Goal: Task Accomplishment & Management: Manage account settings

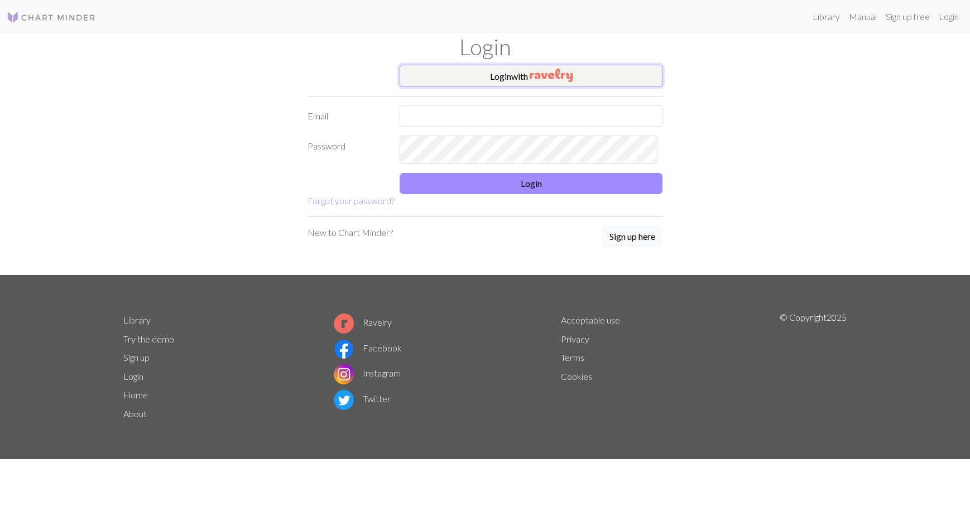
drag, startPoint x: 536, startPoint y: 104, endPoint x: 527, endPoint y: 106, distance: 9.1
click at [536, 87] on button "Login with" at bounding box center [531, 76] width 263 height 22
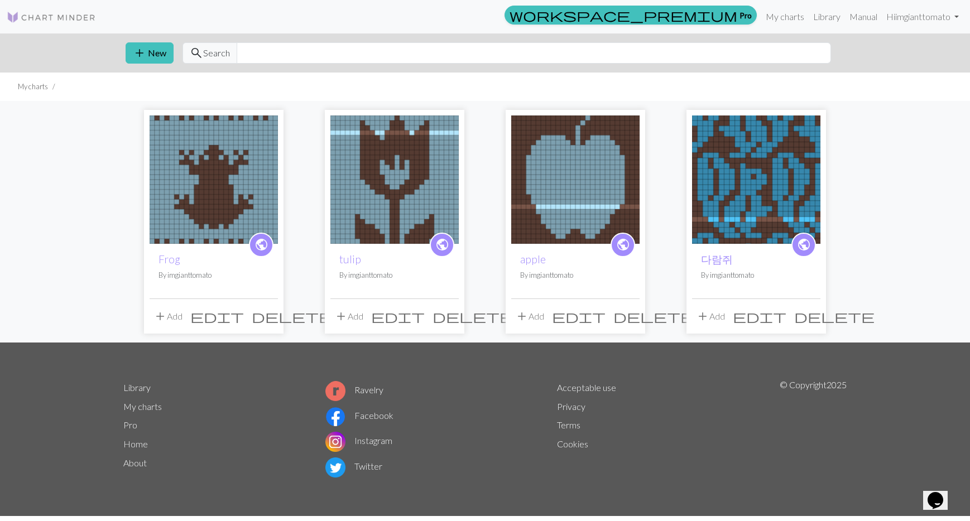
click at [757, 208] on img at bounding box center [756, 180] width 128 height 128
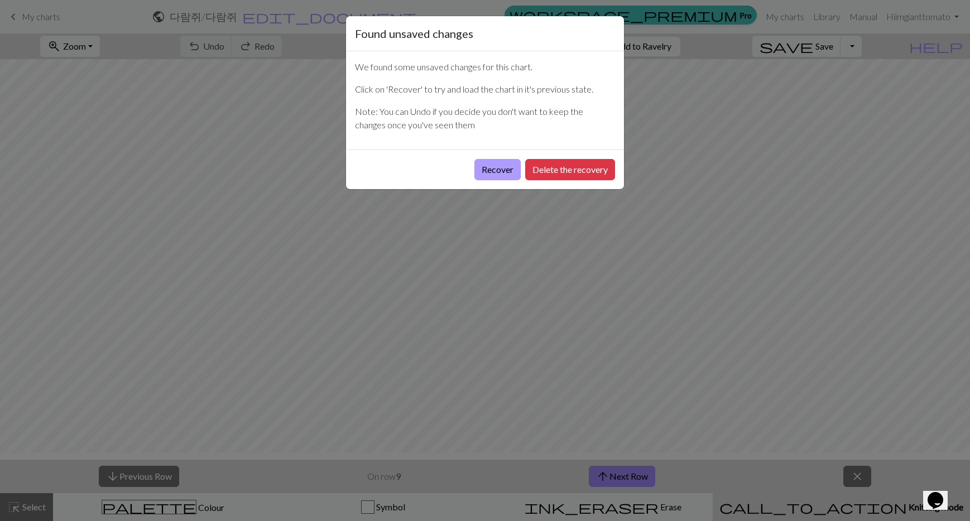
click at [474, 180] on button "Recover" at bounding box center [497, 169] width 46 height 21
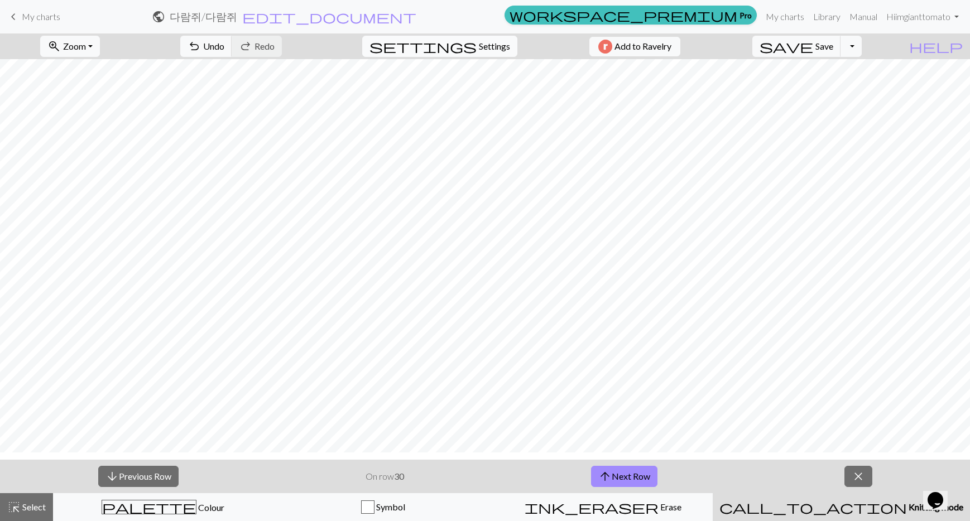
click at [488, 53] on span "Settings" at bounding box center [494, 46] width 31 height 13
select select "aran"
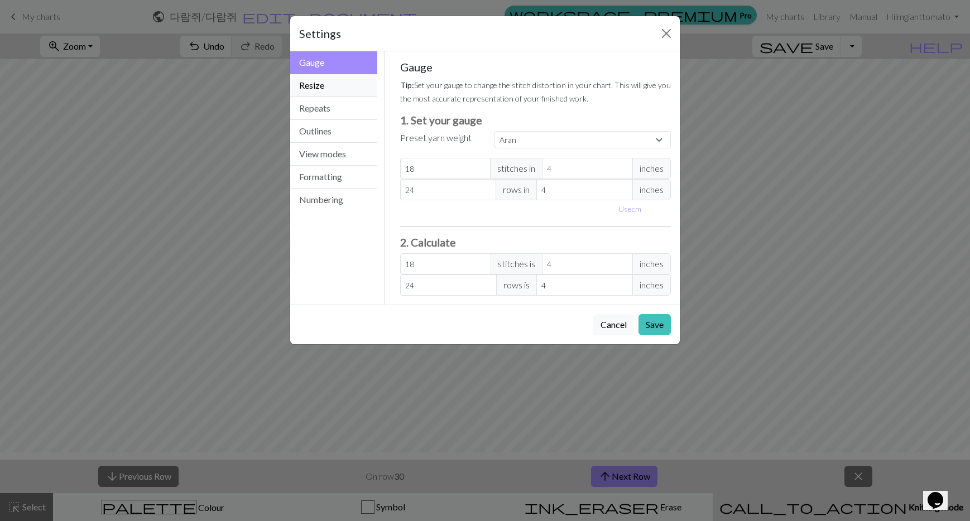
click at [321, 97] on button "Resize" at bounding box center [333, 85] width 87 height 23
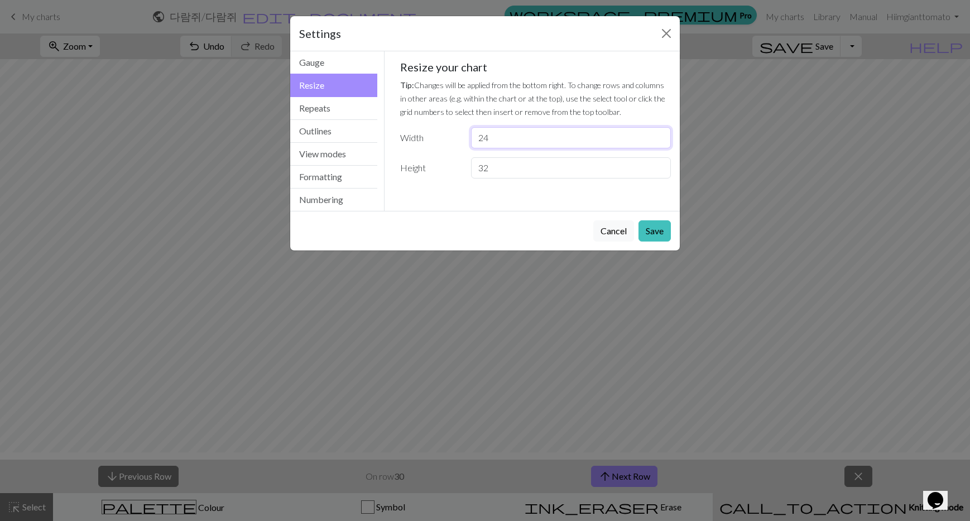
drag, startPoint x: 549, startPoint y: 223, endPoint x: 492, endPoint y: 223, distance: 56.4
click at [492, 148] on input "24" at bounding box center [571, 137] width 200 height 21
type input "26"
click at [643, 242] on button "Save" at bounding box center [654, 230] width 32 height 21
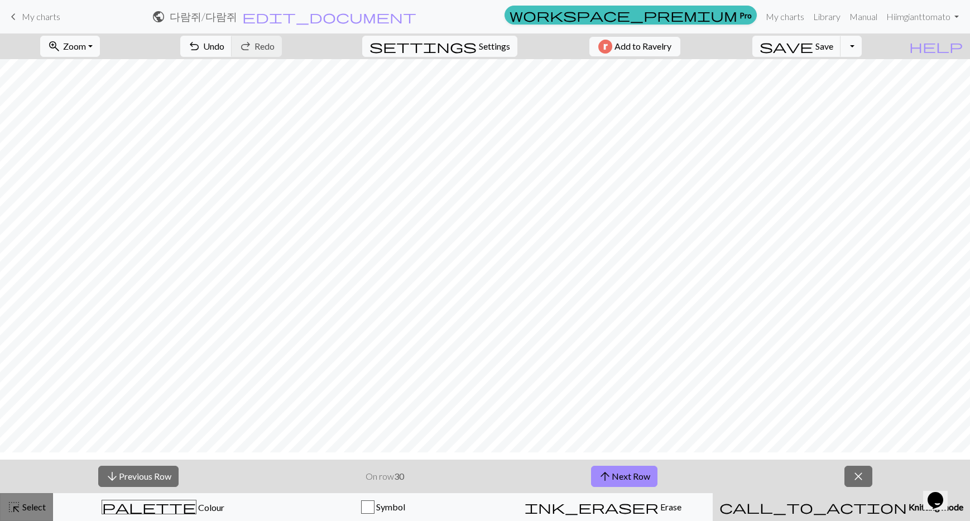
scroll to position [9, 0]
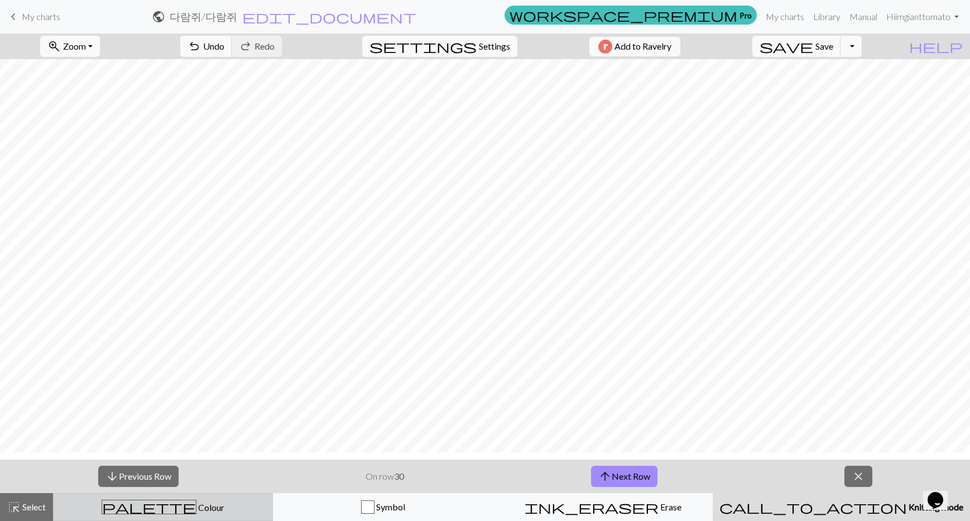
click at [167, 500] on div "palette Colour Colour" at bounding box center [162, 507] width 205 height 15
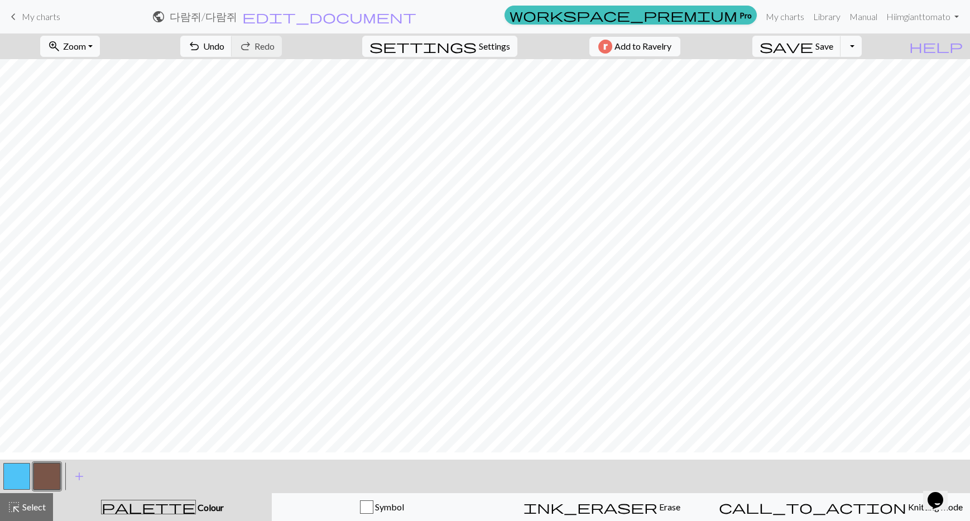
click at [50, 473] on button "button" at bounding box center [46, 476] width 27 height 27
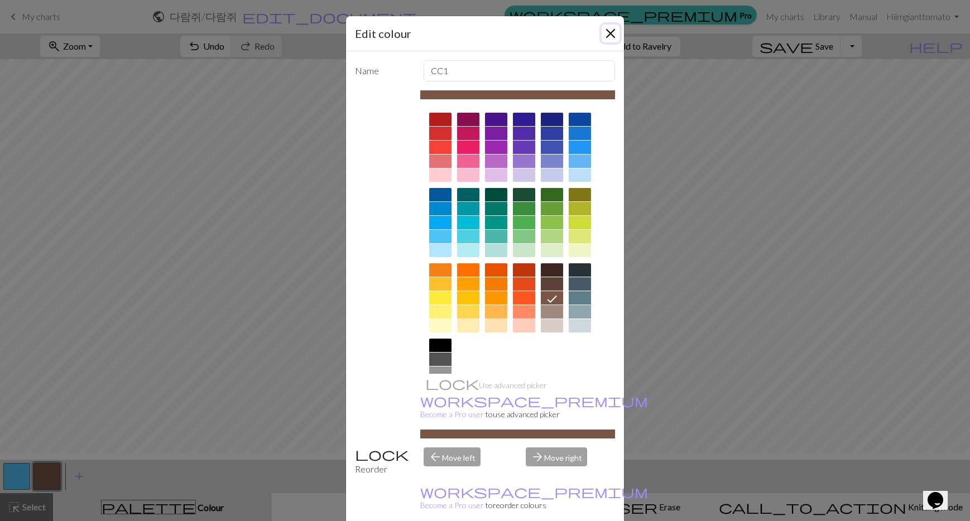
click at [608, 41] on button "Close" at bounding box center [611, 34] width 18 height 18
